Goal: Transaction & Acquisition: Purchase product/service

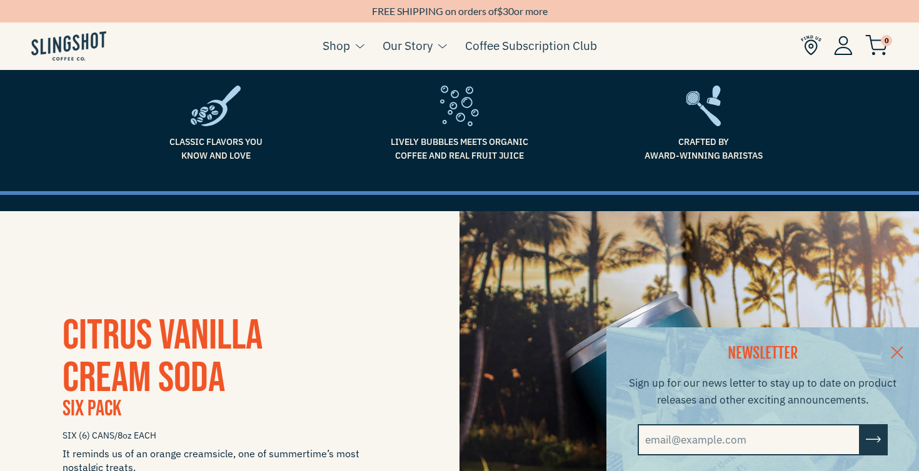
scroll to position [260, 0]
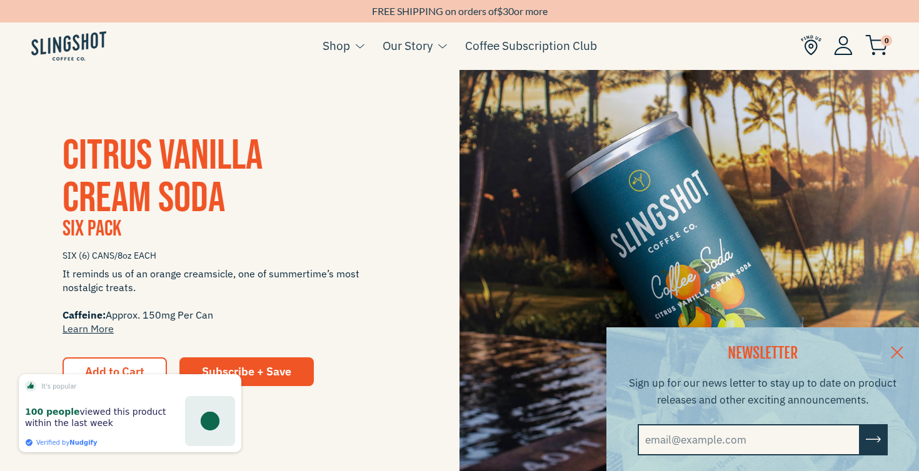
click at [894, 344] on link at bounding box center [897, 351] width 44 height 48
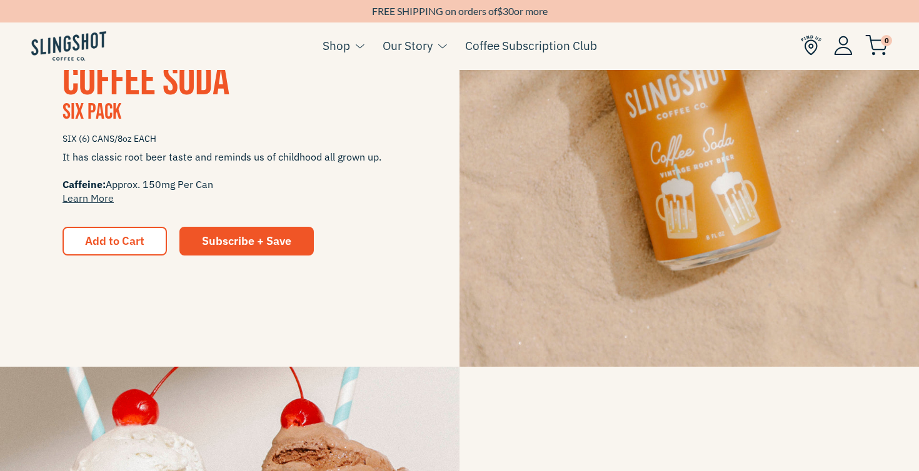
scroll to position [1303, 0]
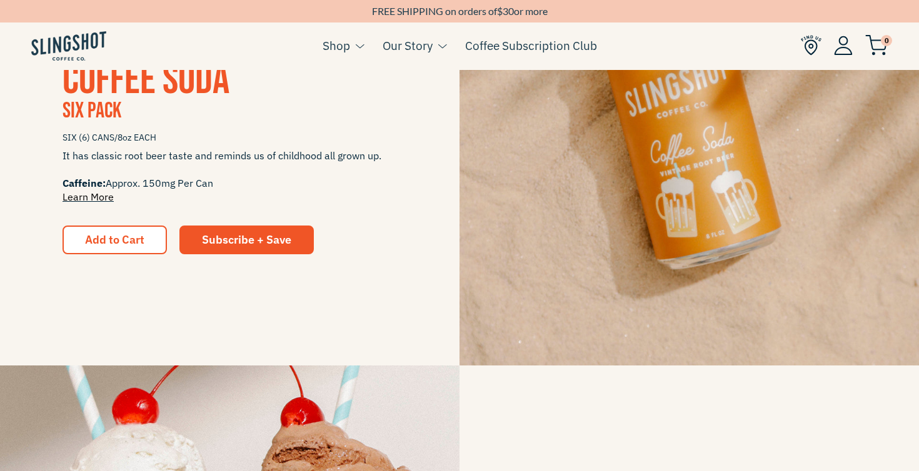
click at [81, 201] on link "Learn More" at bounding box center [87, 197] width 51 height 12
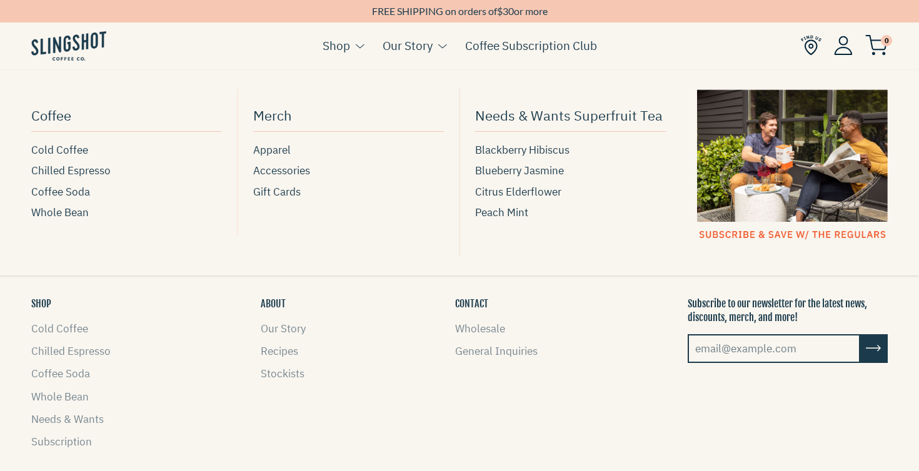
click at [350, 44] on button at bounding box center [357, 46] width 14 height 16
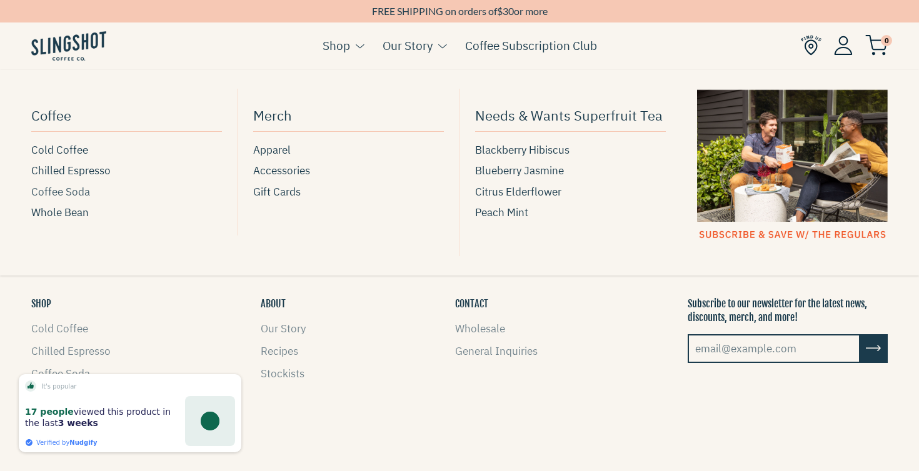
click at [62, 192] on span "Coffee Soda" at bounding box center [60, 192] width 59 height 17
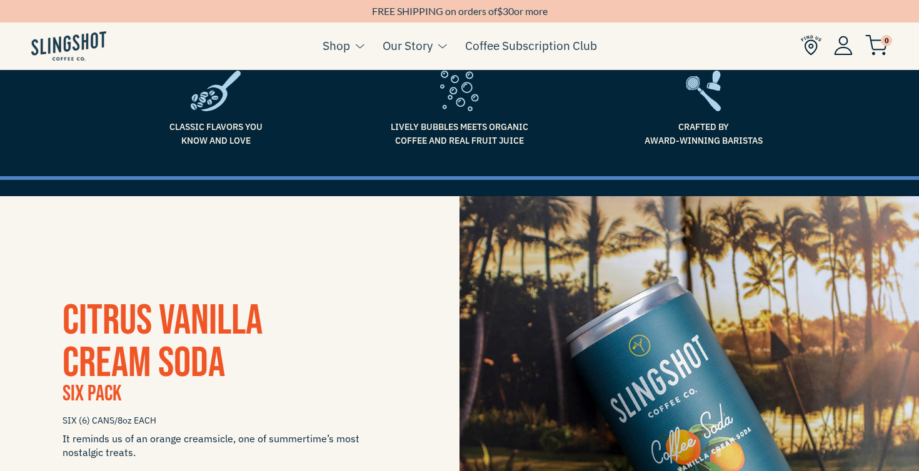
scroll to position [374, 0]
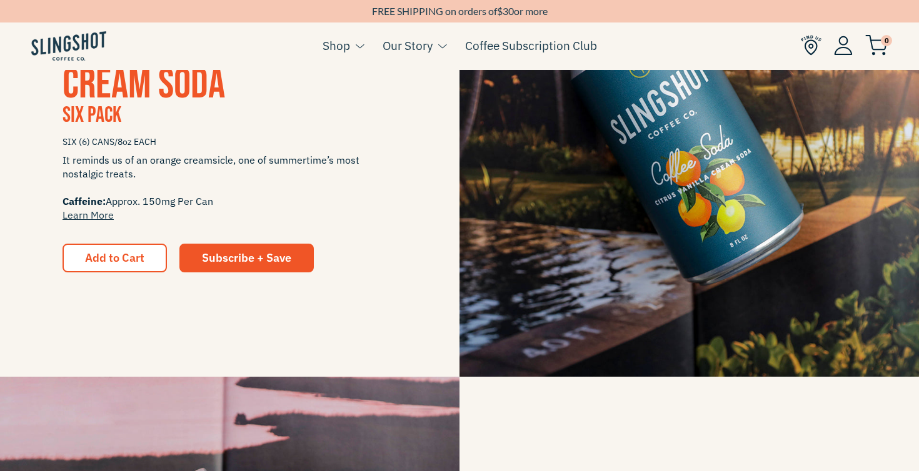
click at [133, 97] on span "CITRUS VANILLA CREAM SODA" at bounding box center [162, 63] width 200 height 93
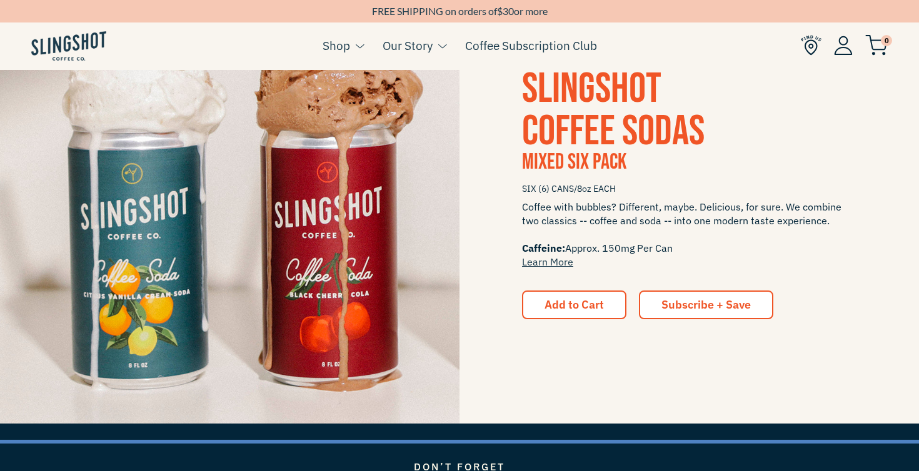
scroll to position [1675, 0]
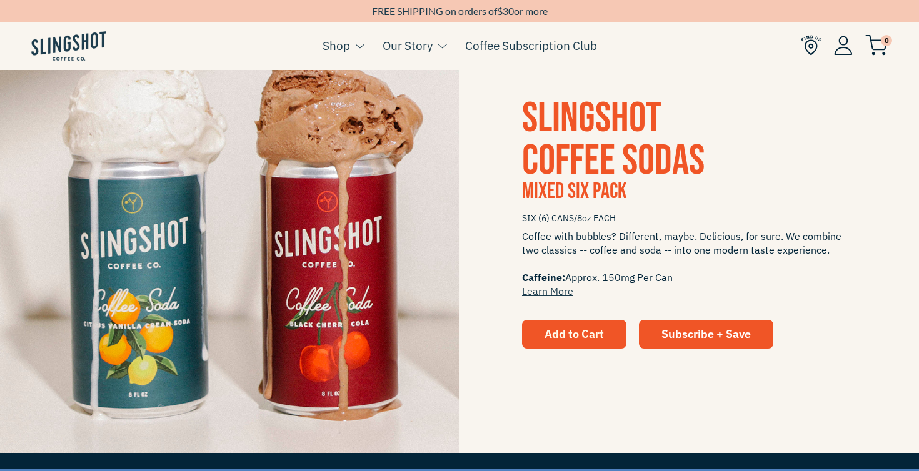
click at [593, 331] on span "Add to Cart" at bounding box center [573, 334] width 59 height 14
click at [882, 44] on span "0" at bounding box center [885, 40] width 11 height 11
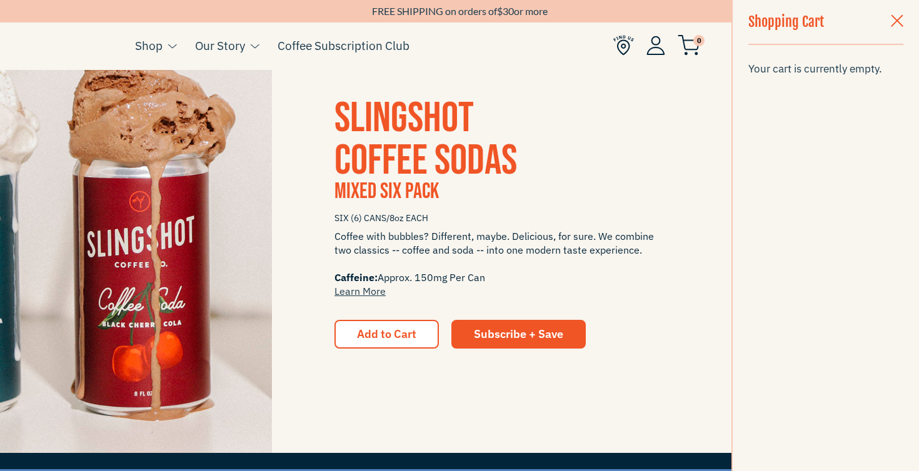
click at [485, 213] on span "SIX (6) CANS/8oz EACH" at bounding box center [501, 218] width 334 height 22
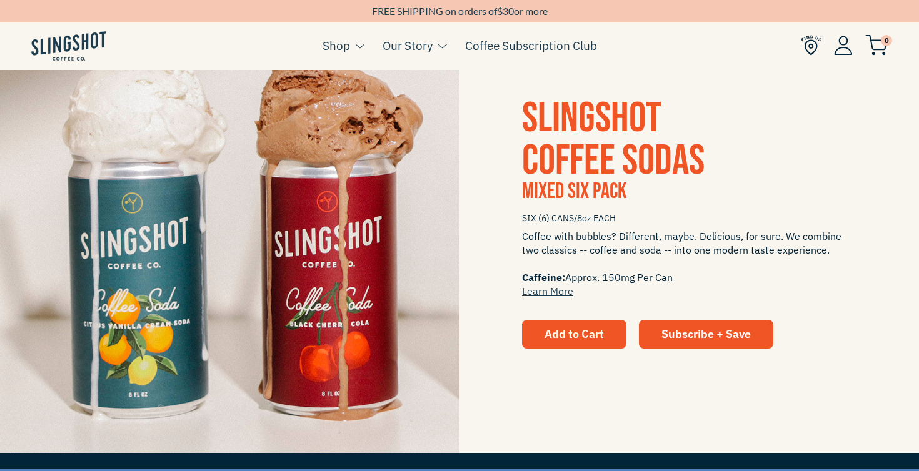
click at [537, 337] on button "Add to Cart" at bounding box center [574, 334] width 104 height 29
click at [805, 54] on img at bounding box center [810, 45] width 21 height 21
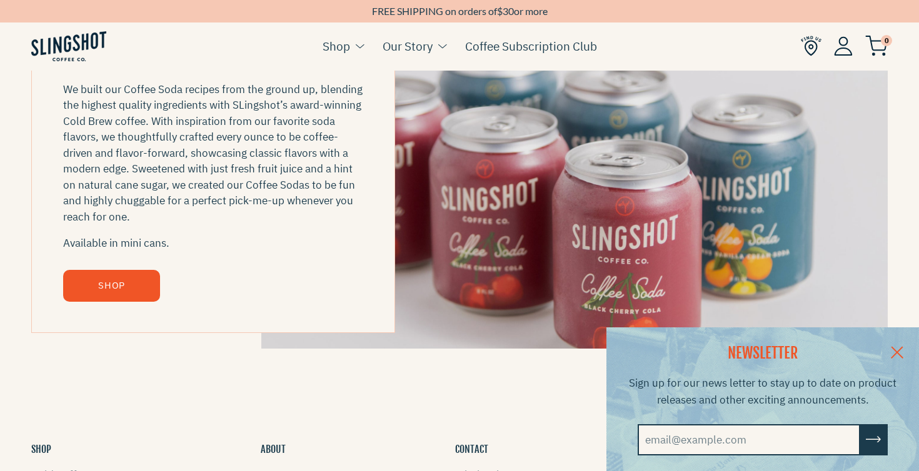
scroll to position [1290, 0]
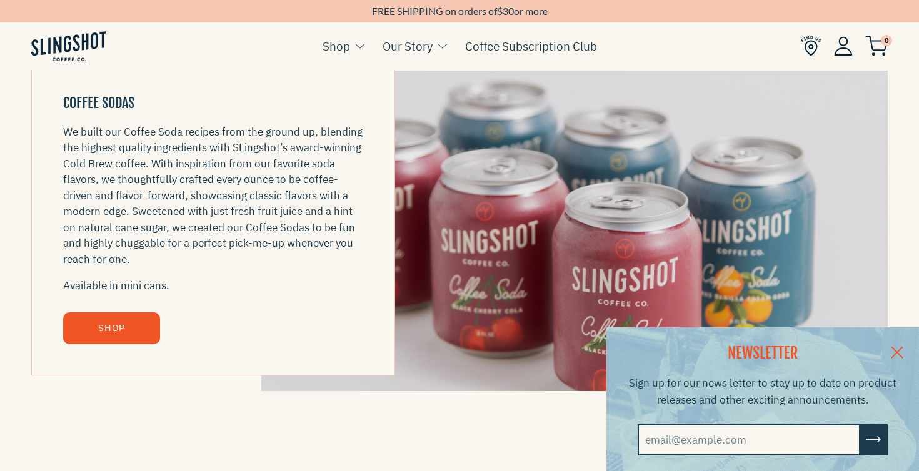
click at [107, 321] on link "SHOP" at bounding box center [111, 328] width 97 height 32
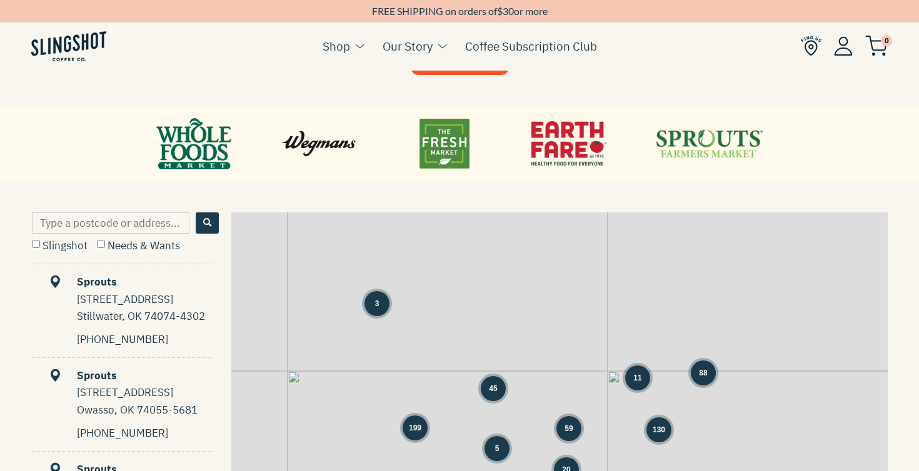
scroll to position [488, 0]
click at [136, 215] on input "Type a postcode or address..." at bounding box center [110, 223] width 157 height 21
type input "78702"
click at [199, 217] on button "Search" at bounding box center [207, 223] width 23 height 21
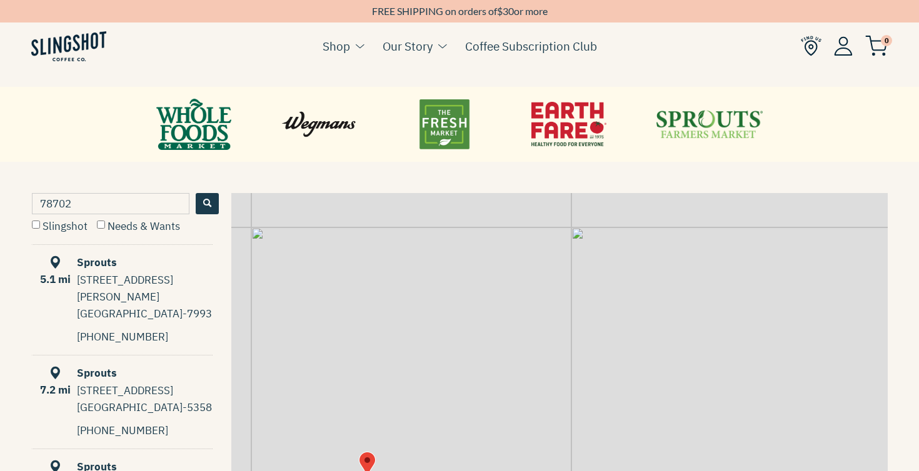
scroll to position [497, 0]
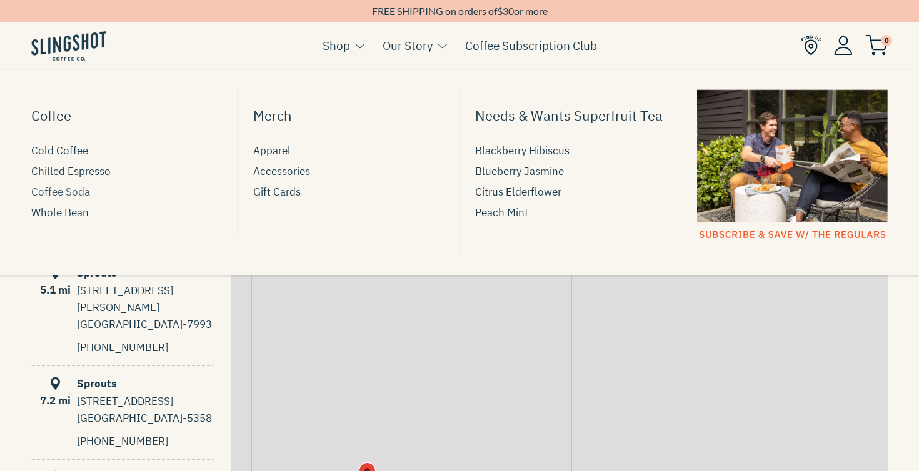
click at [41, 191] on span "Coffee Soda" at bounding box center [60, 192] width 59 height 17
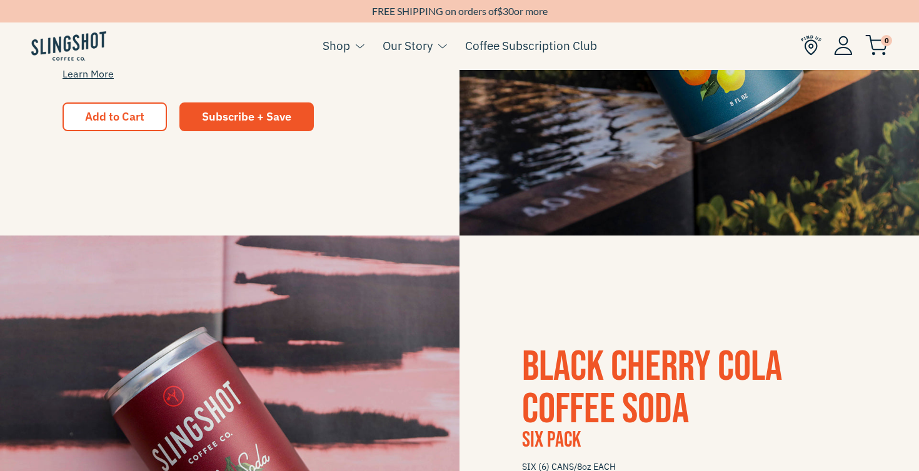
scroll to position [497, 0]
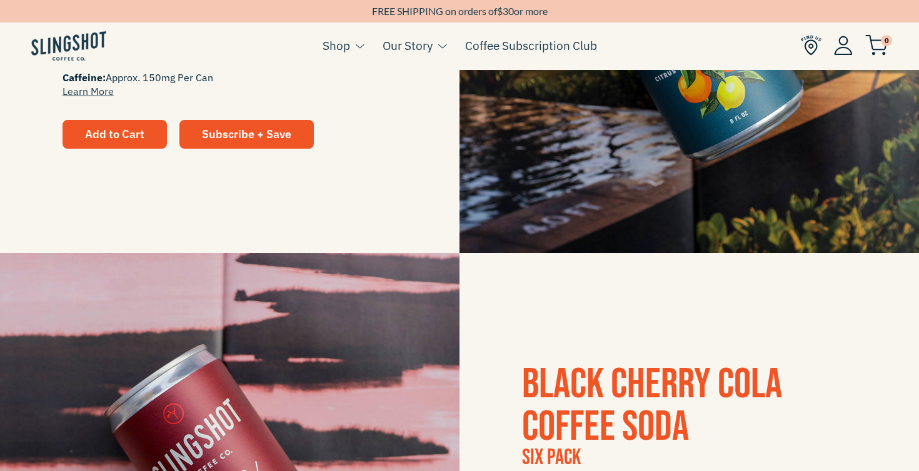
click at [140, 127] on span "Add to Cart" at bounding box center [114, 134] width 59 height 14
